Goal: Information Seeking & Learning: Learn about a topic

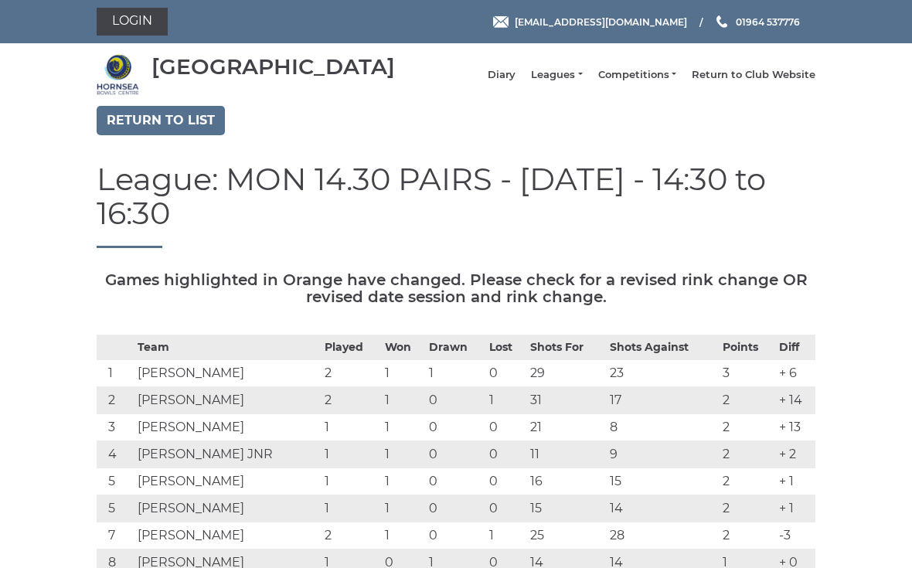
click at [177, 131] on link "Return to list" at bounding box center [161, 120] width 128 height 29
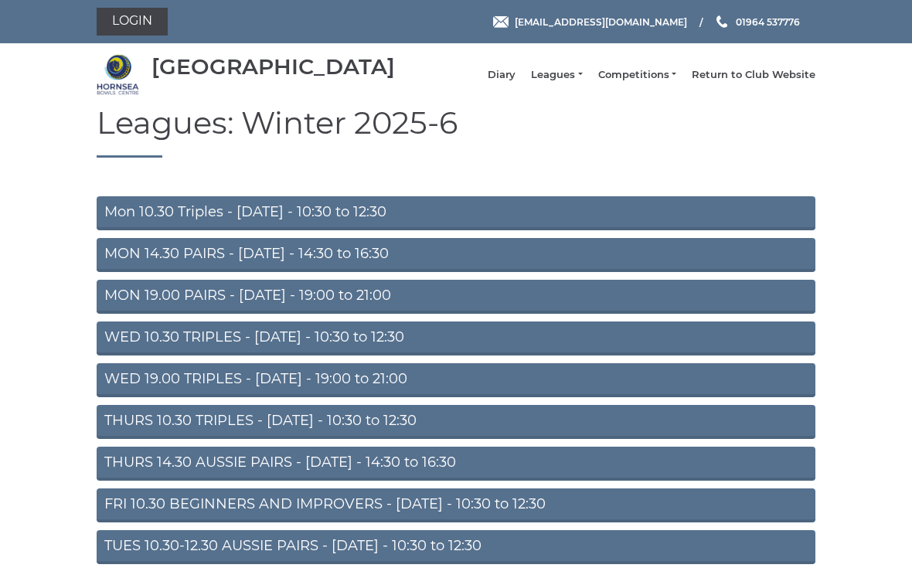
click at [460, 272] on link "MON 14.30 PAIRS - Monday - 14:30 to 16:30" at bounding box center [456, 255] width 719 height 34
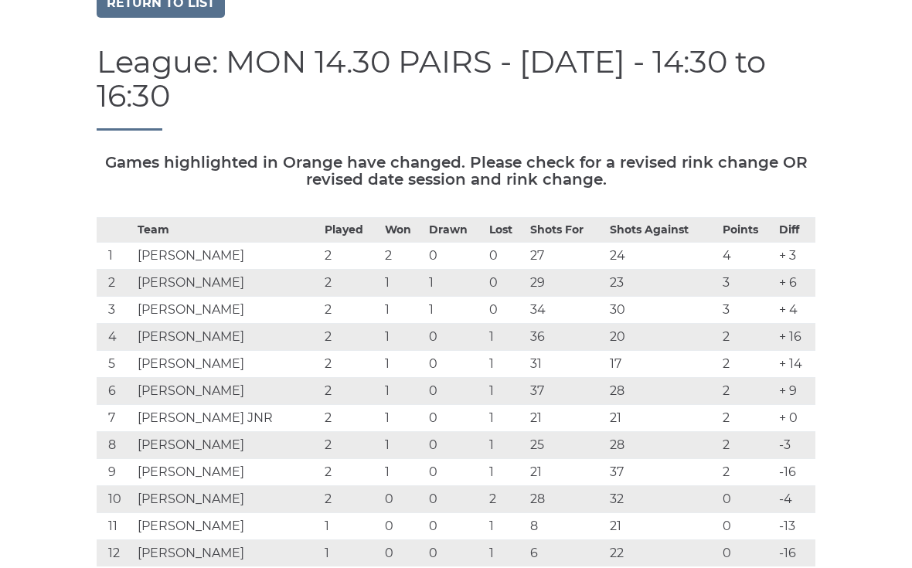
scroll to position [119, 0]
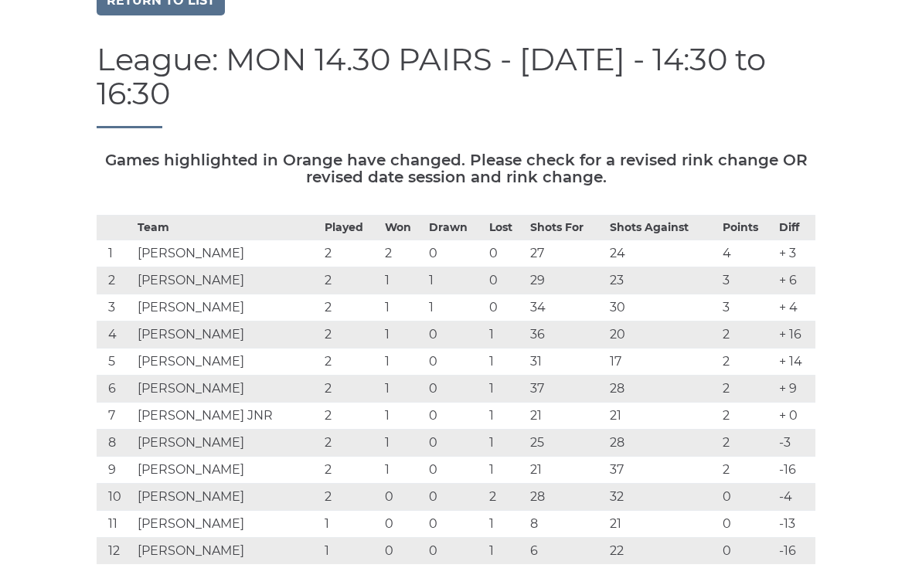
click at [172, 16] on link "Return to list" at bounding box center [161, 1] width 128 height 29
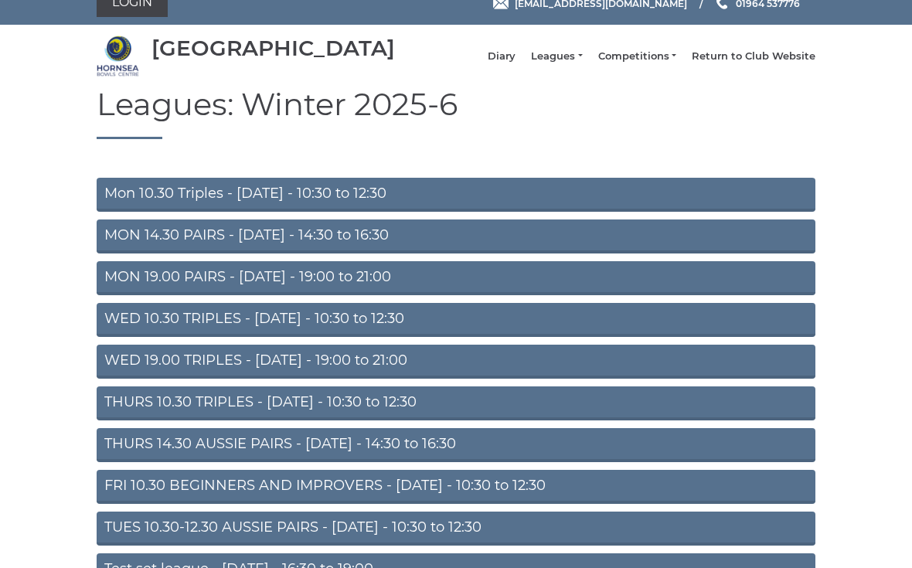
scroll to position [26, 0]
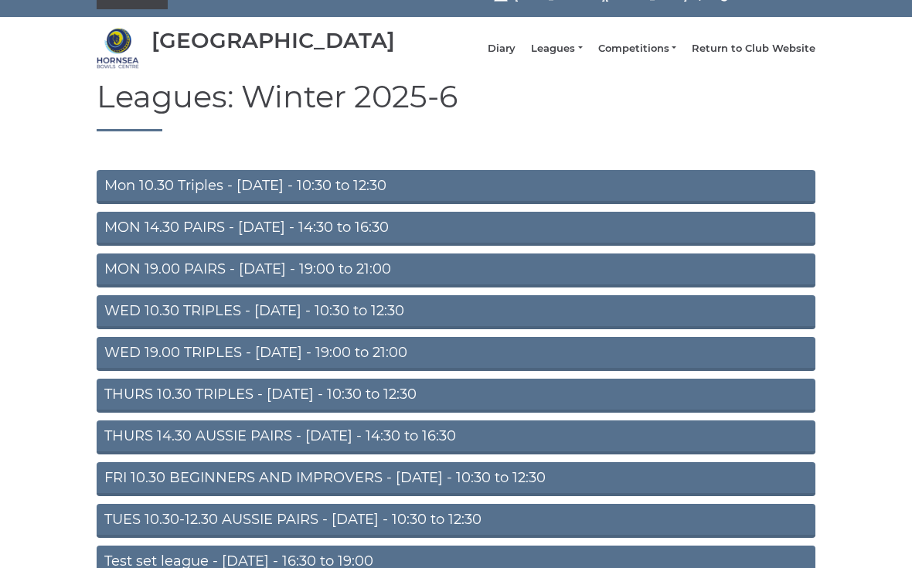
click at [509, 537] on link "TUES 10.30-12.30 AUSSIE PAIRS - Tuesday - 10:30 to 12:30" at bounding box center [456, 522] width 719 height 34
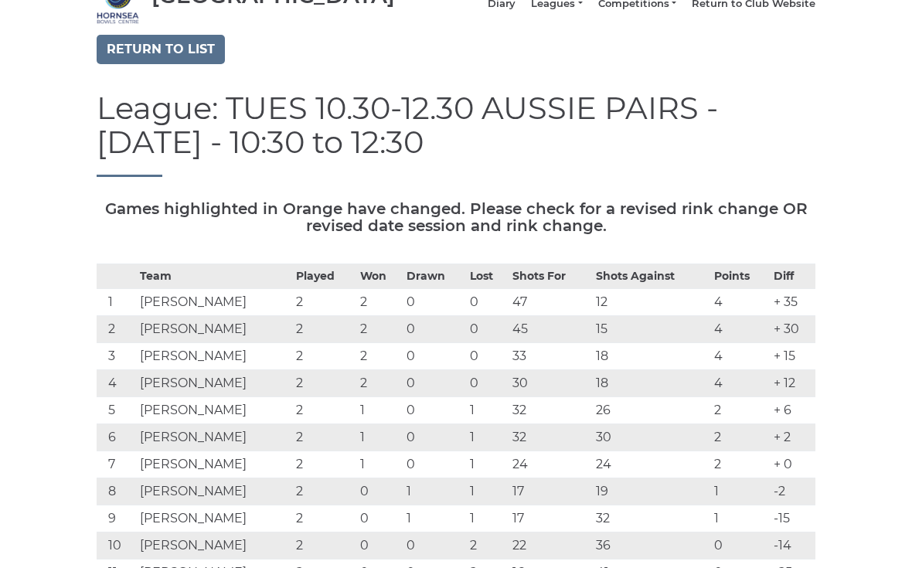
scroll to position [70, 0]
click at [159, 65] on link "Return to list" at bounding box center [161, 50] width 128 height 29
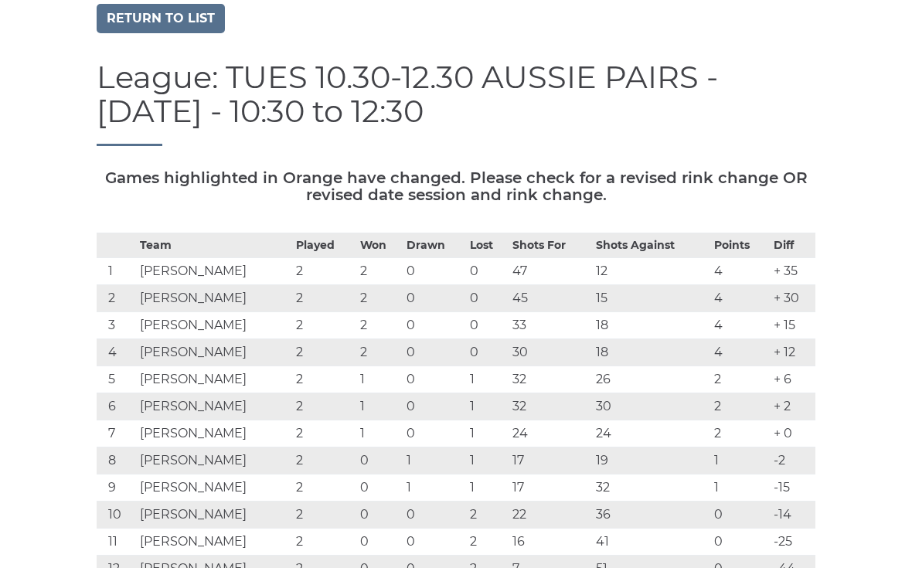
scroll to position [150, 0]
